Goal: Information Seeking & Learning: Learn about a topic

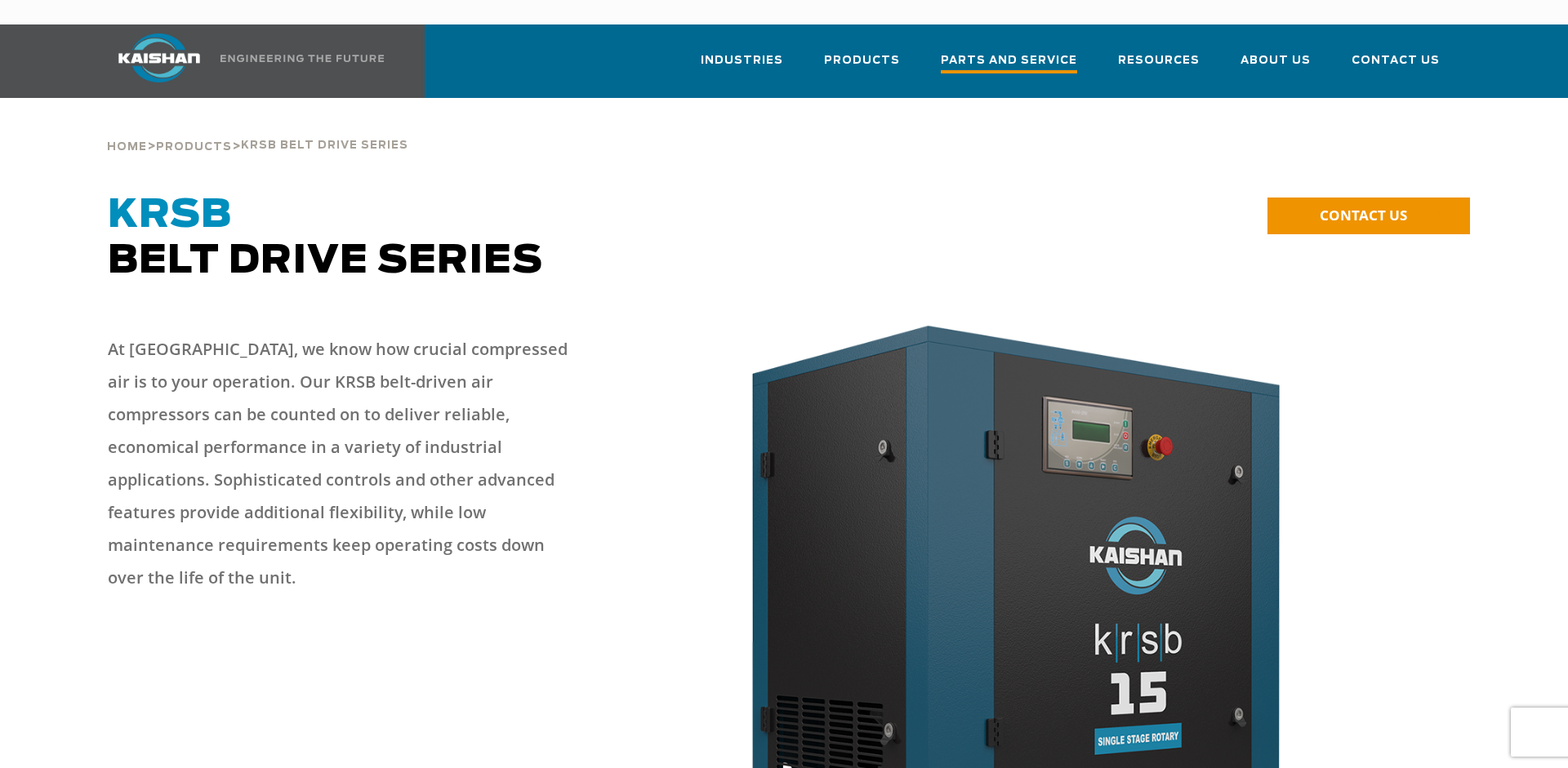
click at [1049, 51] on span "Parts and Service" at bounding box center [1009, 62] width 137 height 22
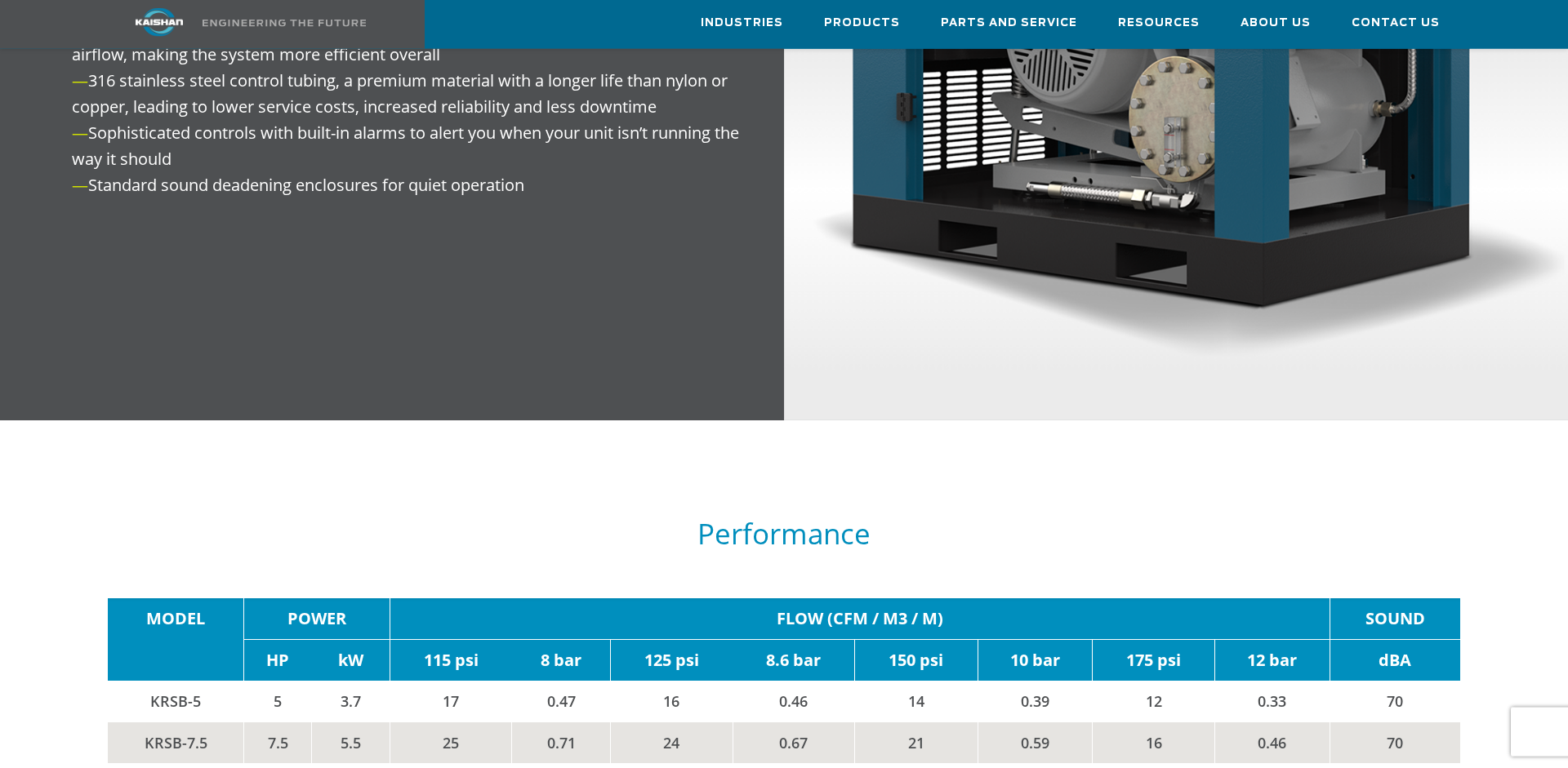
scroll to position [2747, 0]
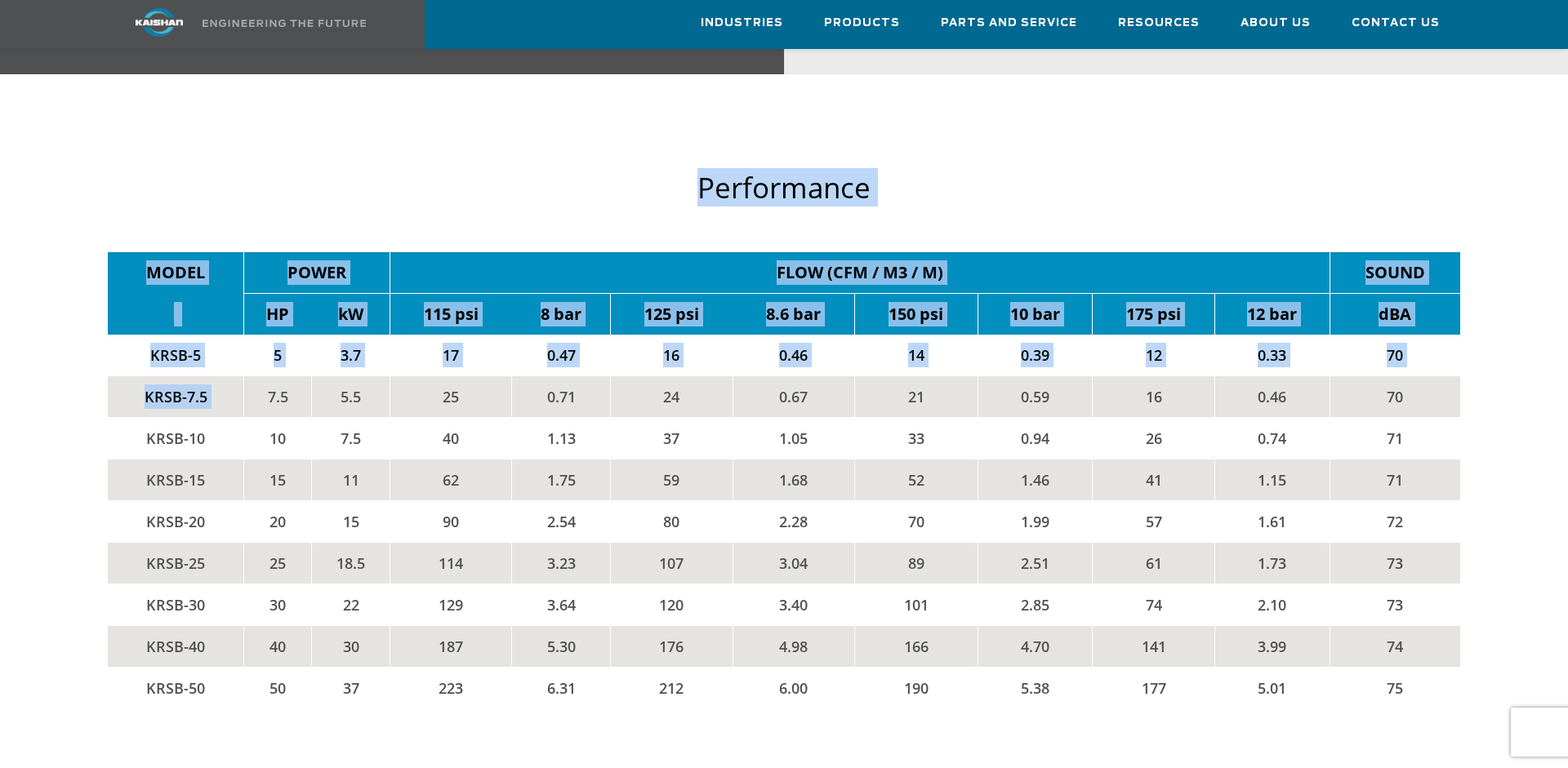
drag, startPoint x: 97, startPoint y: 359, endPoint x: 254, endPoint y: 372, distance: 157.5
click at [254, 372] on div "Performance MODEL POWER FLOW (CFM / M3 / M) SOUND HP kW 115 psi 8 bar 125 psi 8…" at bounding box center [784, 432] width 1442 height 618
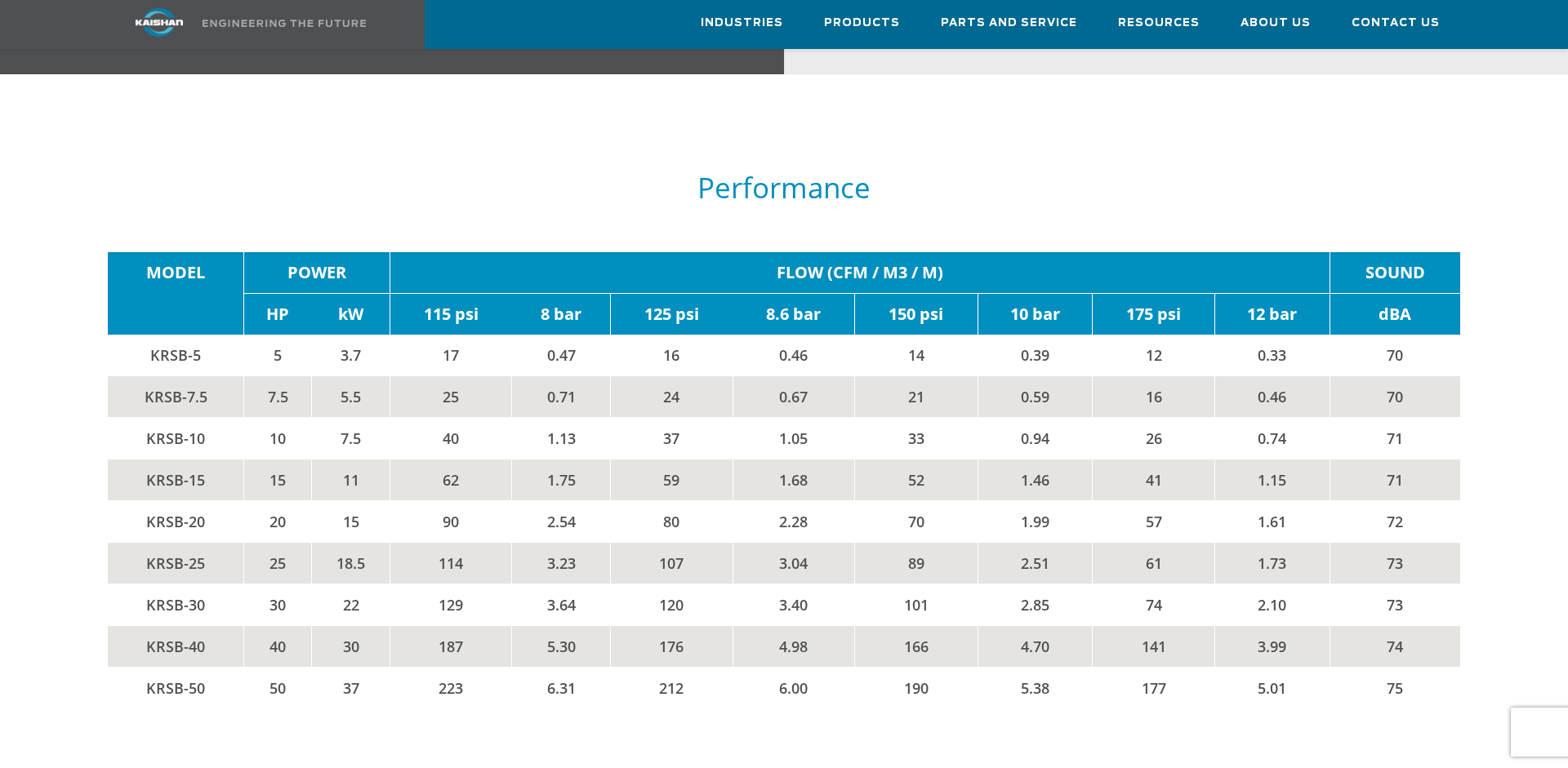
click at [254, 376] on td "7.5" at bounding box center [278, 397] width 67 height 42
drag, startPoint x: 152, startPoint y: 378, endPoint x: 828, endPoint y: 362, distance: 676.2
click at [828, 376] on tr "KRSB-7.5 7.5 5.5 25 0.71 24 0.67 21 0.59 16 0.46 70" at bounding box center [784, 397] width 1353 height 42
click at [790, 376] on td "0.67" at bounding box center [794, 397] width 122 height 42
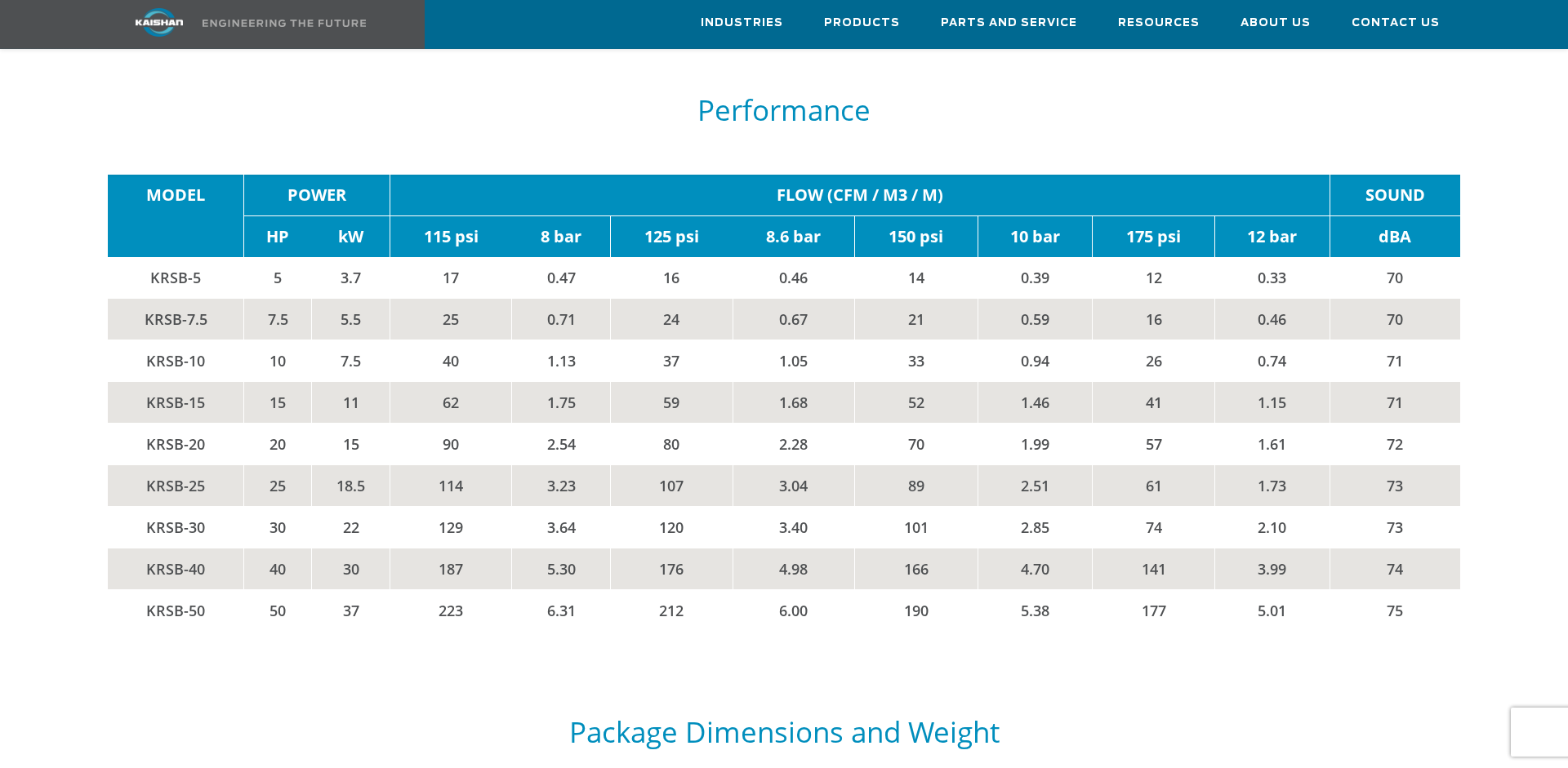
scroll to position [2830, 0]
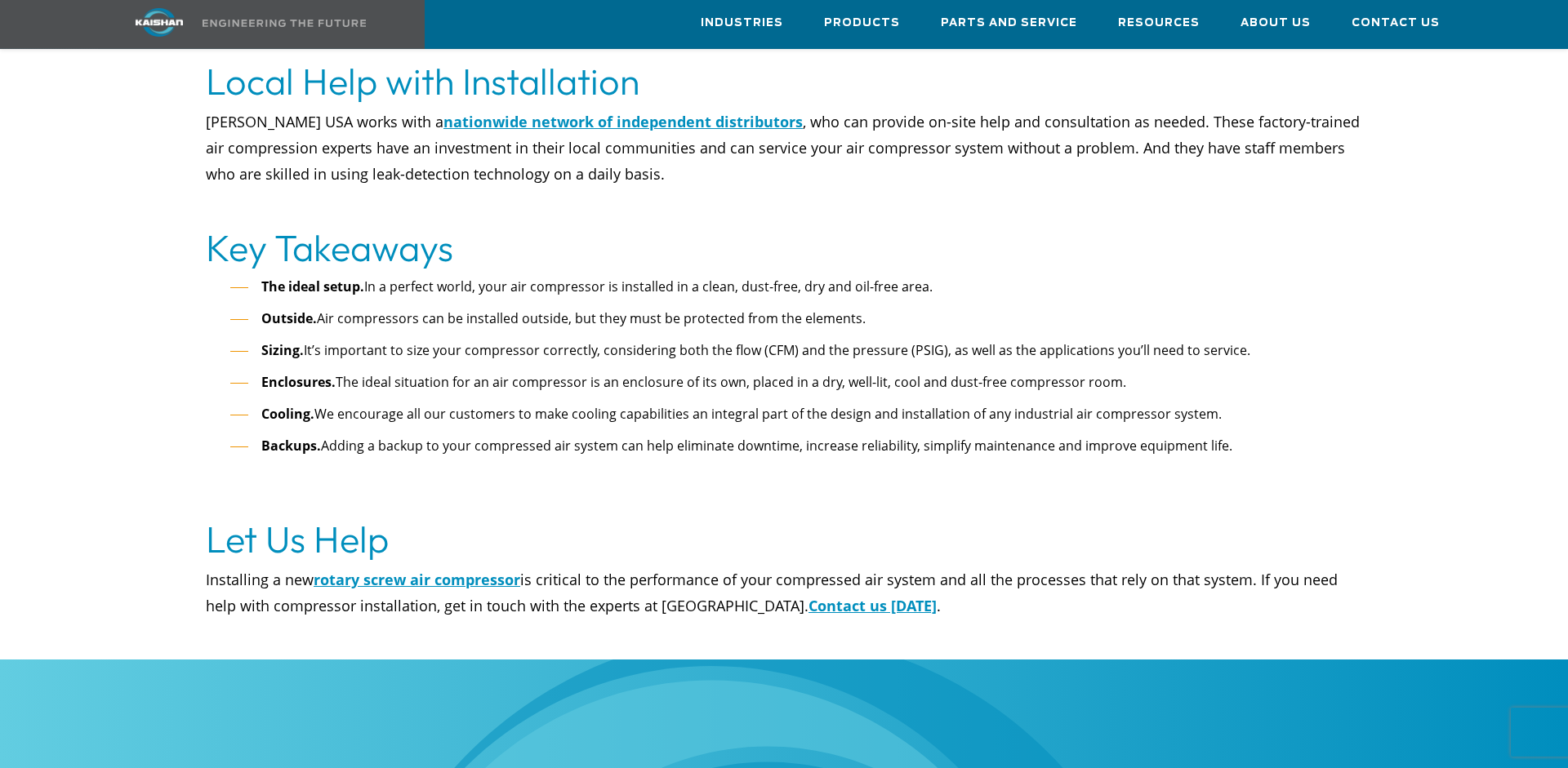
scroll to position [7160, 0]
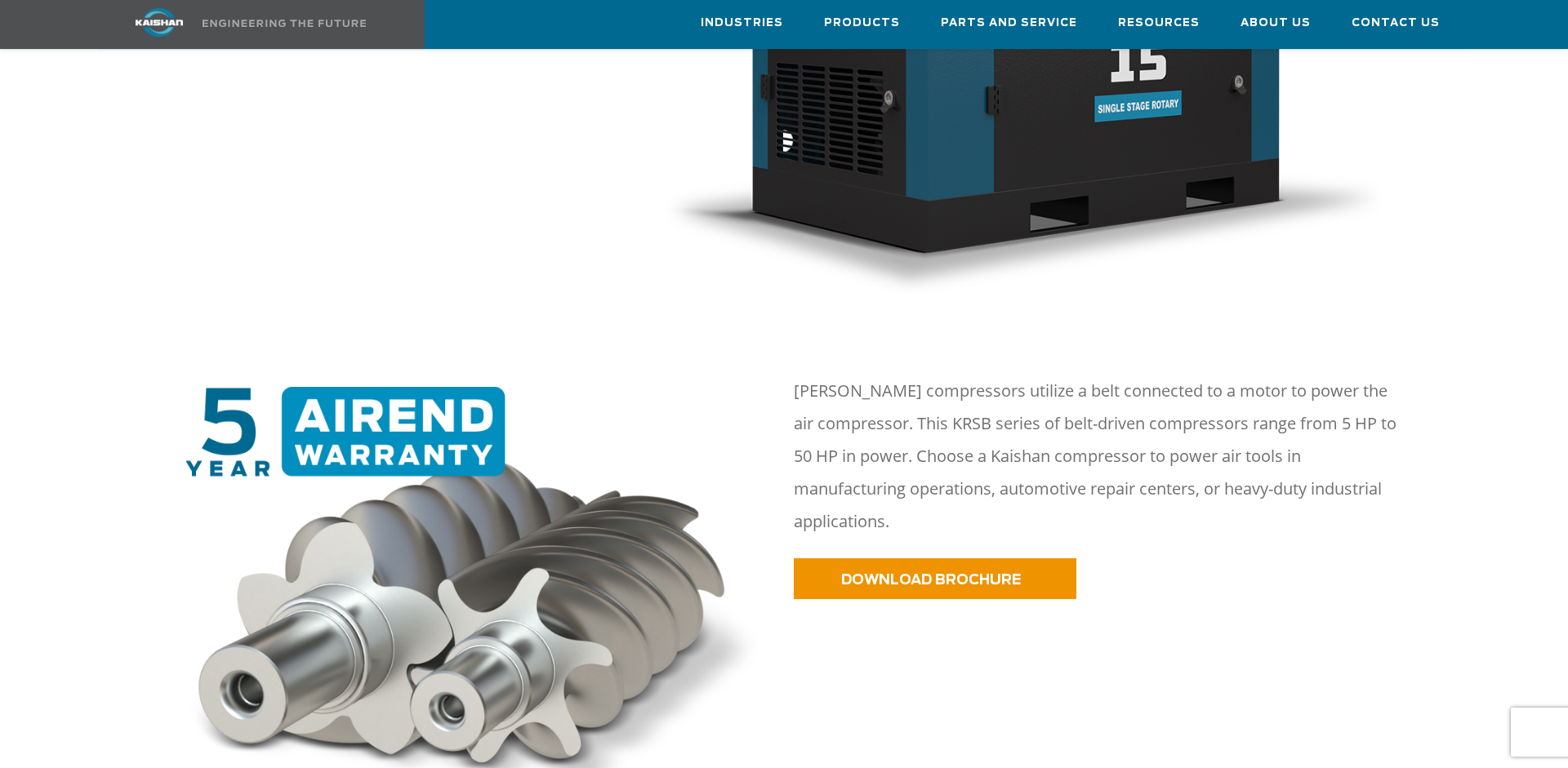
scroll to position [749, 0]
